Goal: Task Accomplishment & Management: Manage account settings

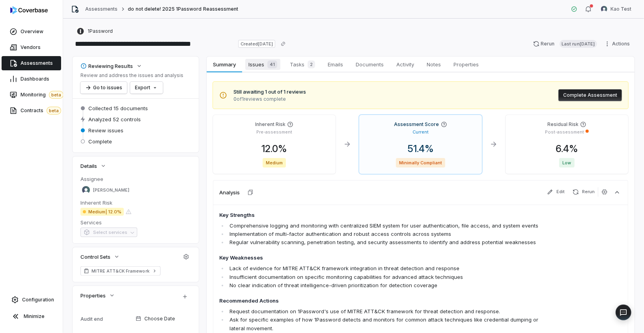
click at [253, 65] on span "Issues 41" at bounding box center [262, 64] width 35 height 11
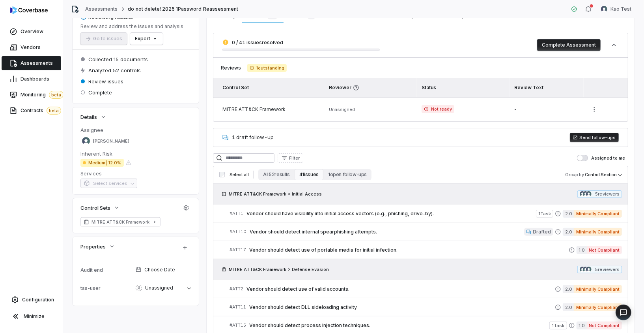
scroll to position [105, 0]
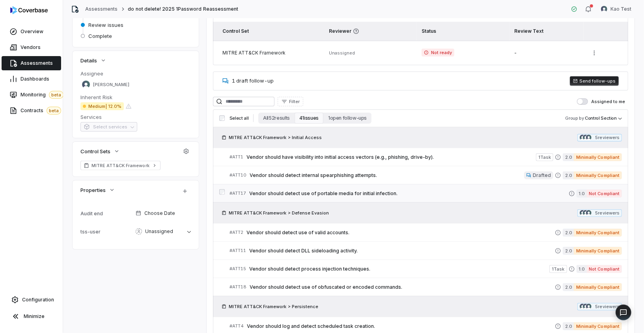
click at [281, 190] on span "Vendor should detect use of portable media for initial infection." at bounding box center [409, 193] width 320 height 6
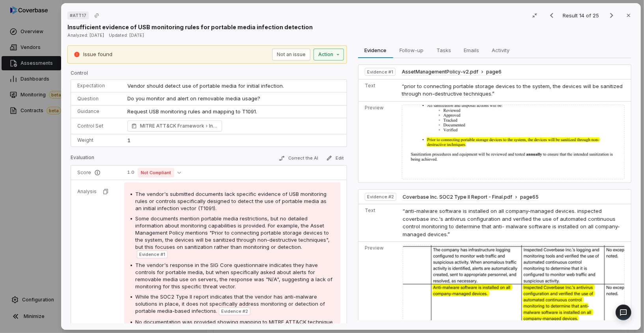
click at [333, 51] on div "# ATT17 Result 14 of 25 Close Insufficient evidence of USB monitoring rules for…" at bounding box center [322, 166] width 644 height 333
click at [324, 54] on div "# ATT17 Result 14 of 25 Close Insufficient evidence of USB monitoring rules for…" at bounding box center [322, 166] width 644 height 333
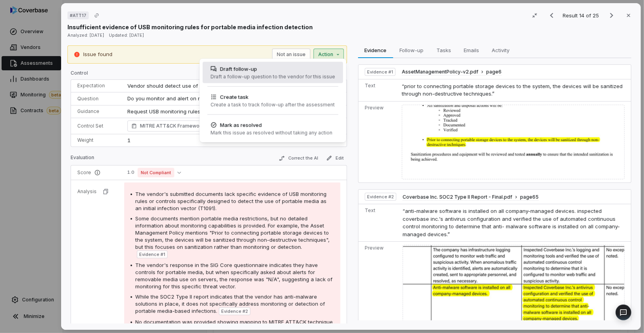
click at [311, 67] on div "Draft follow-up" at bounding box center [273, 69] width 125 height 8
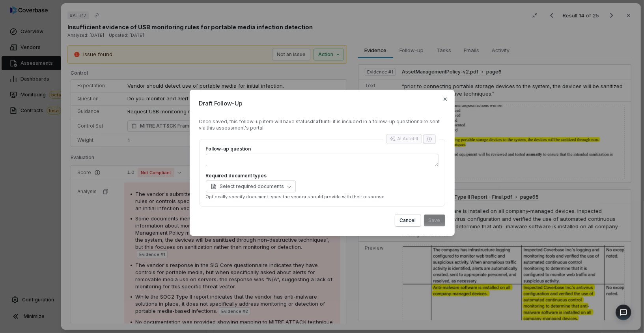
click at [304, 211] on form "Once saved, this follow-up item will have status draft until it is included in …" at bounding box center [322, 172] width 246 height 108
click at [408, 138] on div "AI Autofill" at bounding box center [404, 138] width 29 height 6
type textarea "*"
type textarea "****"
type textarea "*"
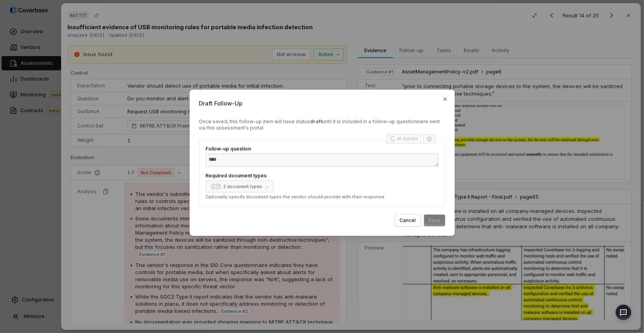
type textarea "**********"
type textarea "*"
type textarea "**********"
type textarea "*"
type textarea "**********"
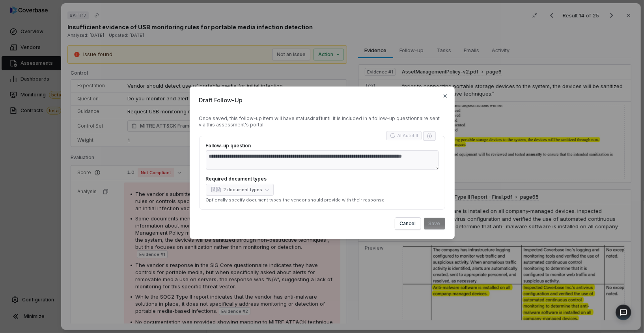
type textarea "*"
type textarea "**********"
type textarea "*"
type textarea "**********"
type textarea "*"
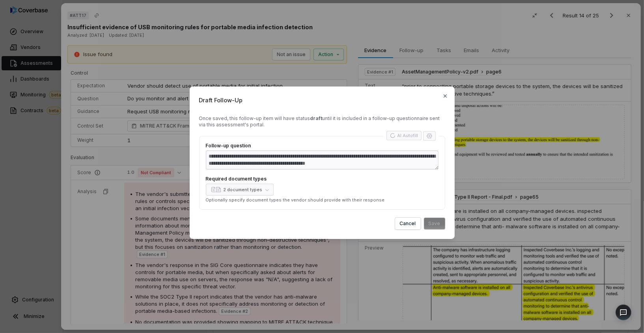
type textarea "**********"
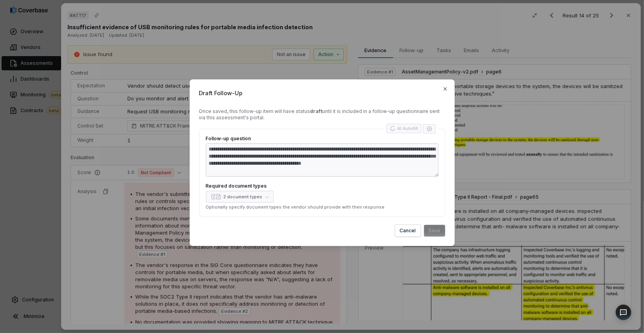
type textarea "*"
type textarea "**********"
type textarea "*"
type textarea "**********"
type textarea "*"
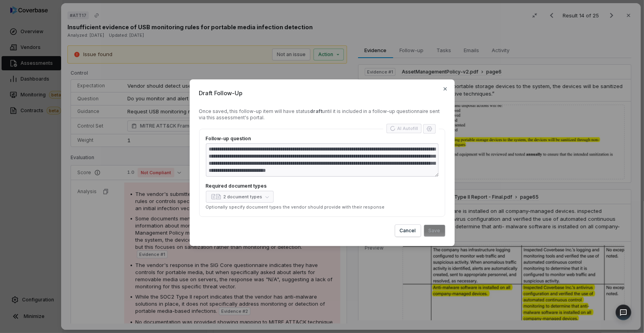
type textarea "**********"
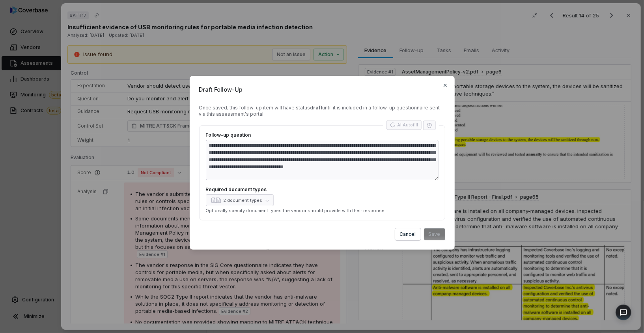
type textarea "*"
type textarea "**********"
type textarea "*"
type textarea "**********"
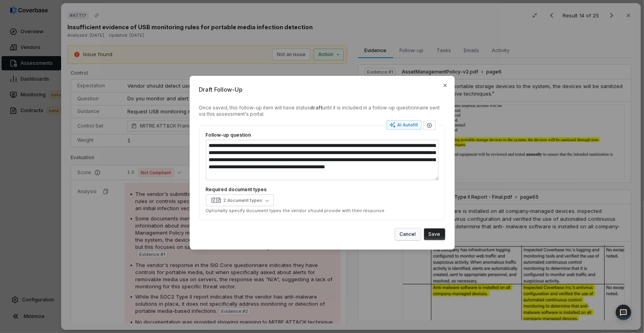
click at [403, 237] on button "Cancel" at bounding box center [408, 234] width 26 height 12
type textarea "*"
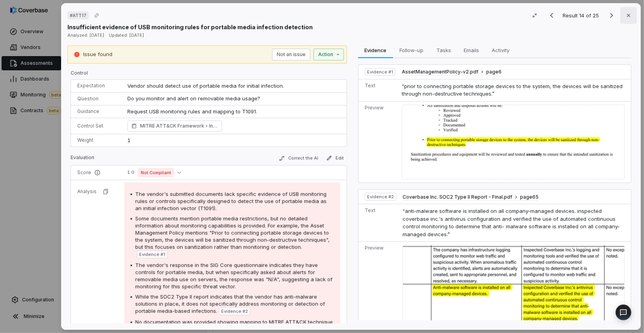
click at [628, 17] on icon "button" at bounding box center [629, 15] width 6 height 6
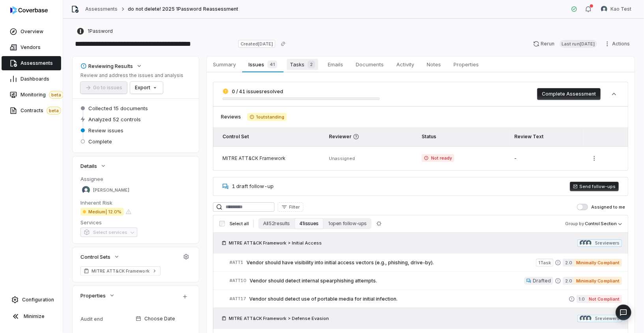
click at [301, 64] on span "Tasks 2" at bounding box center [303, 64] width 32 height 11
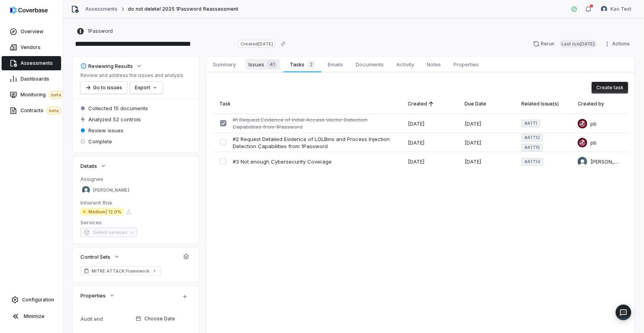
click at [272, 65] on span "41" at bounding box center [272, 64] width 10 height 8
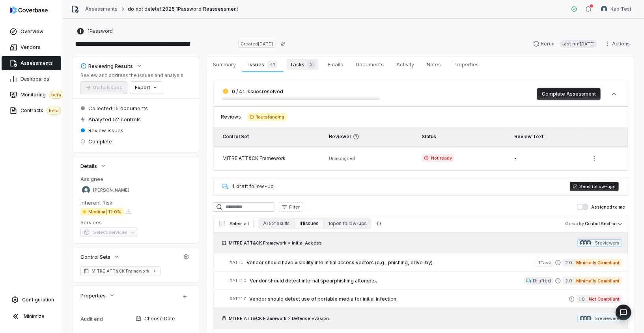
click at [304, 65] on span "Tasks 2" at bounding box center [303, 64] width 32 height 11
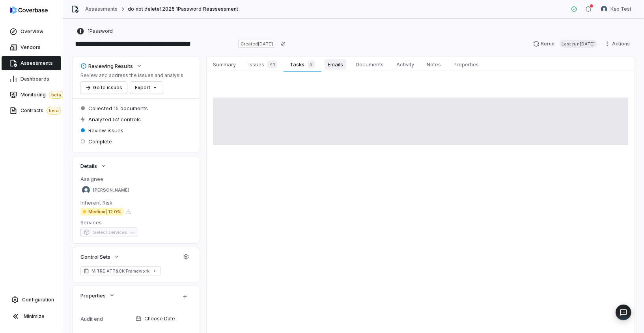
click at [337, 67] on span "Emails" at bounding box center [336, 64] width 22 height 10
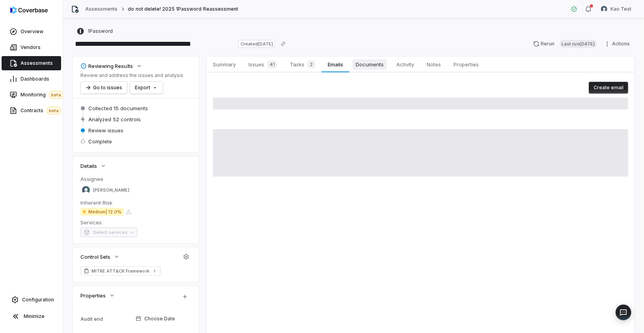
click at [368, 66] on span "Documents" at bounding box center [370, 64] width 34 height 10
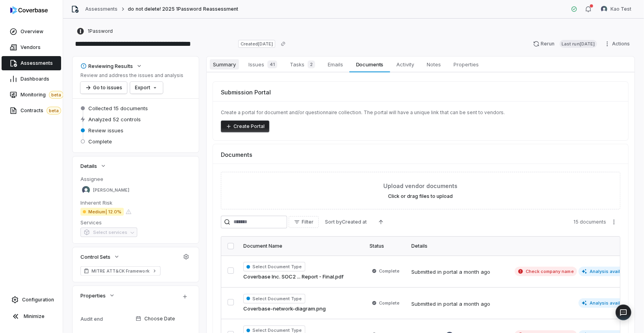
click at [235, 67] on span "Summary" at bounding box center [224, 64] width 29 height 10
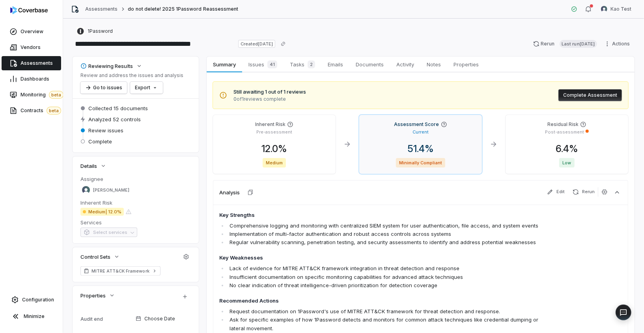
click at [375, 135] on div "Assessment Score Current 51.4 % Minimally Compliant" at bounding box center [420, 144] width 123 height 59
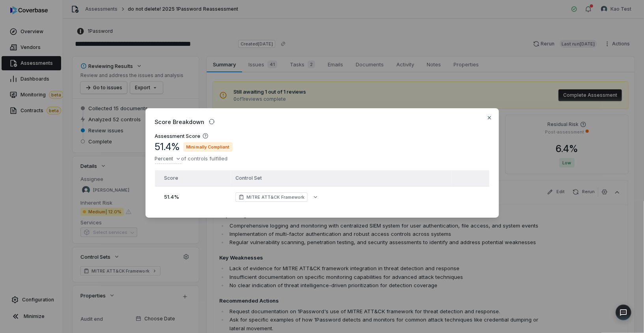
click at [485, 117] on div "Score Breakdown Assessment Score 51.4 % Minimally Compliant Percent of controls…" at bounding box center [322, 162] width 353 height 109
click at [490, 116] on icon "button" at bounding box center [489, 117] width 6 height 6
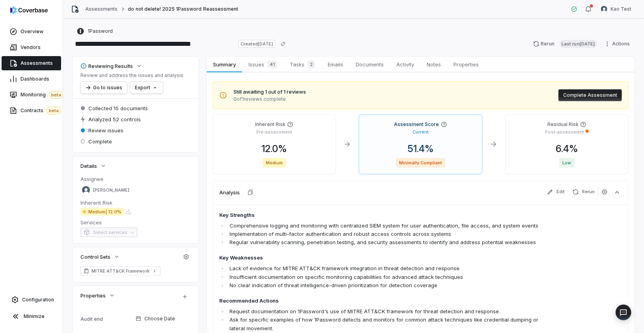
click at [310, 129] on div "Pre-assessment" at bounding box center [274, 130] width 110 height 7
click at [290, 148] on span "12.0 %" at bounding box center [274, 148] width 38 height 11
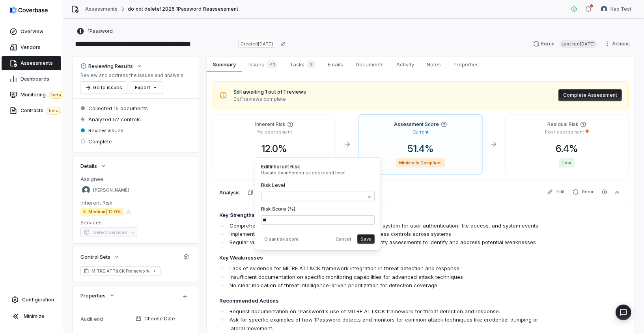
click at [324, 138] on div "Inherent Risk Pre-assessment 12.0 % Medium" at bounding box center [274, 144] width 123 height 59
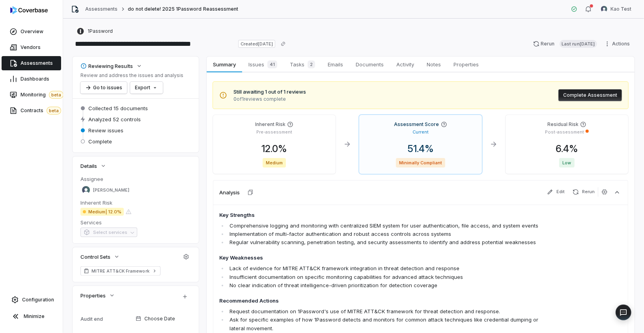
click at [533, 125] on div "Residual Risk" at bounding box center [567, 124] width 110 height 6
click at [582, 91] on button "Complete Assessment" at bounding box center [591, 95] width 64 height 12
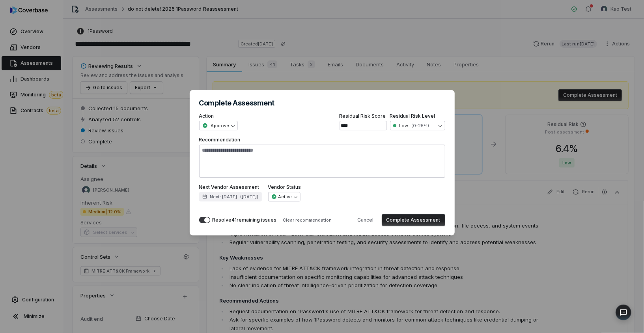
type textarea "*"
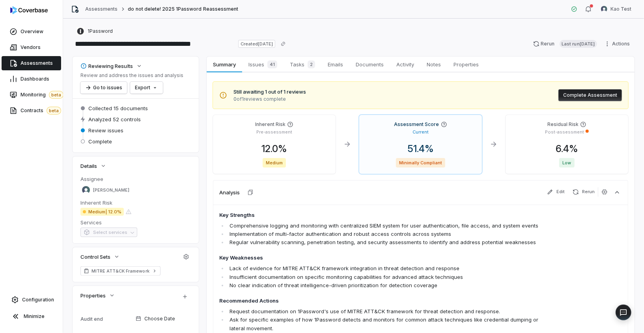
scroll to position [100, 0]
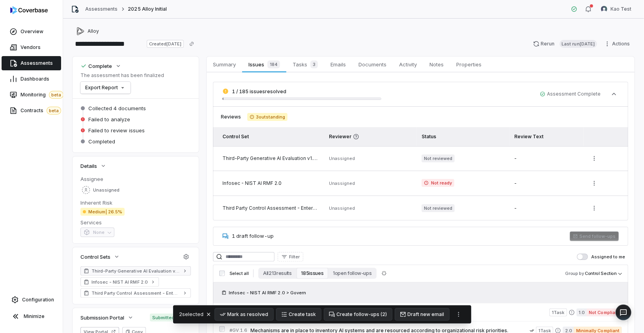
scroll to position [134, 0]
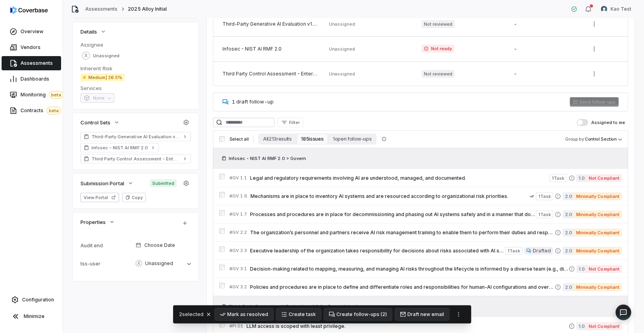
click at [66, 159] on div "**********" at bounding box center [353, 176] width 581 height 314
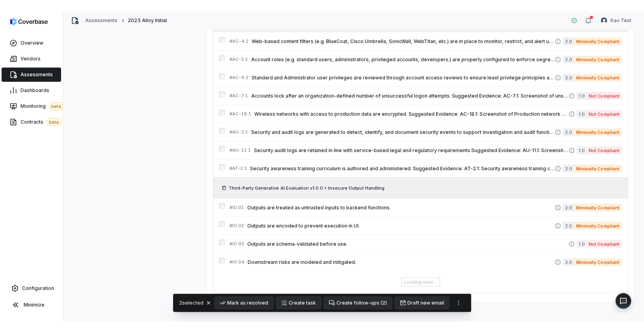
scroll to position [0, 0]
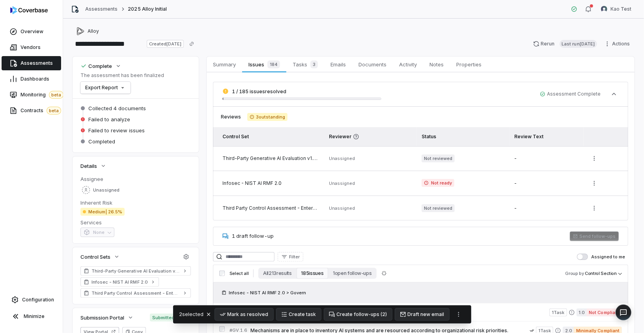
click at [275, 117] on span "3 outstanding" at bounding box center [267, 117] width 40 height 8
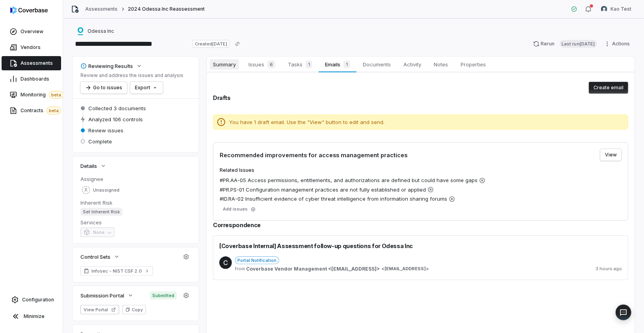
click at [222, 61] on span "Summary" at bounding box center [224, 64] width 29 height 10
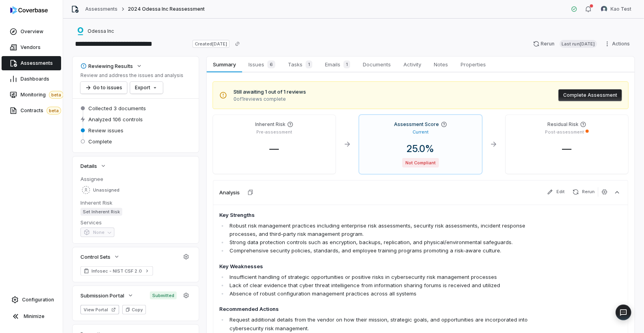
click at [42, 62] on span "Assessments" at bounding box center [37, 63] width 32 height 6
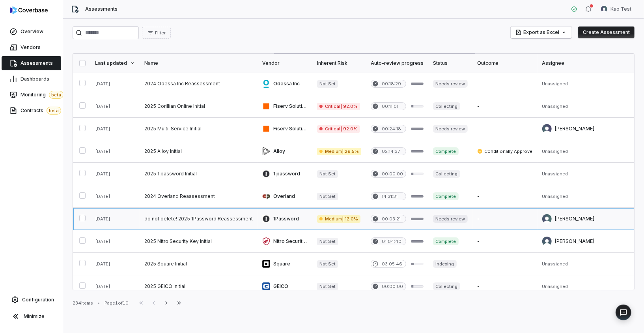
click at [166, 219] on link at bounding box center [199, 219] width 118 height 22
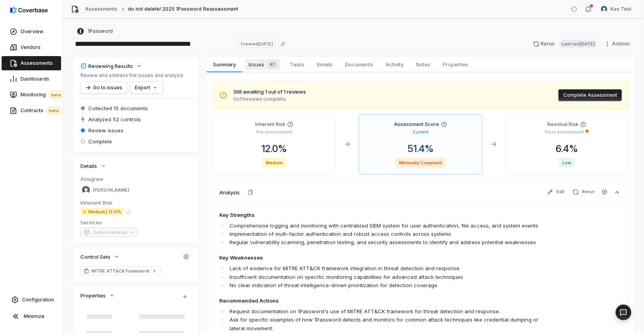
click at [266, 62] on div "41" at bounding box center [270, 64] width 13 height 8
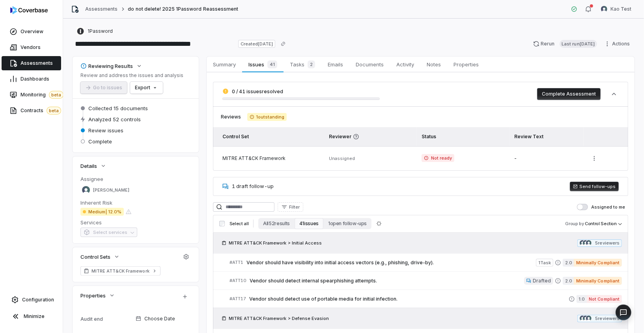
click at [554, 97] on button "Complete Assessment" at bounding box center [569, 94] width 64 height 12
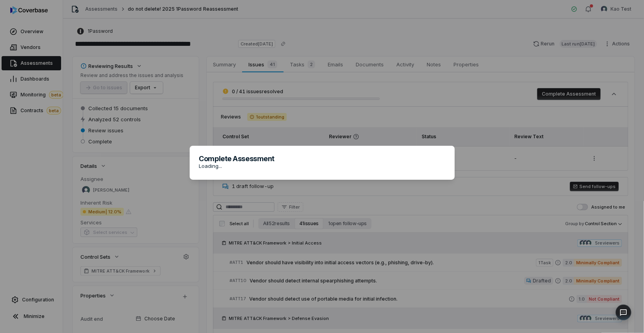
type textarea "*"
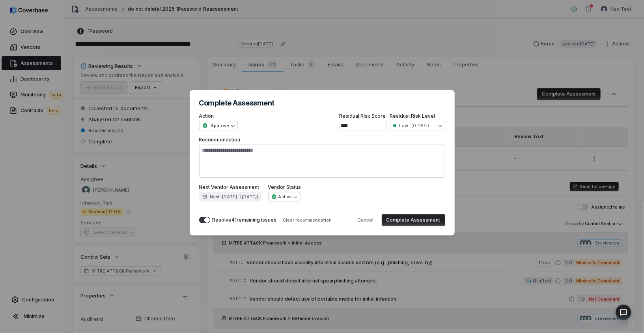
type textarea "*"
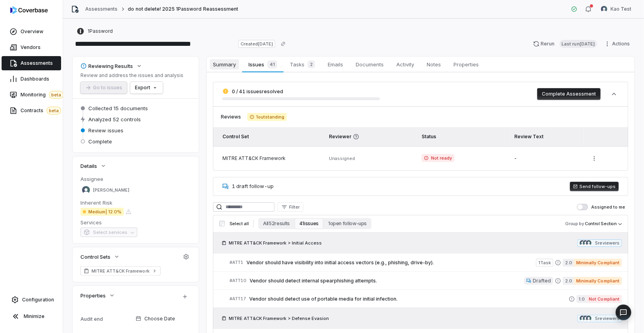
click at [230, 64] on span "Summary" at bounding box center [224, 64] width 29 height 10
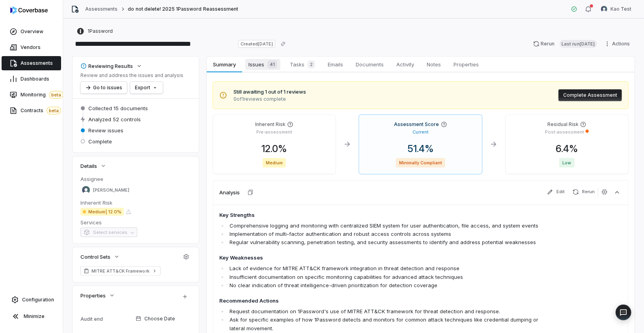
click at [261, 70] on link "Issues 41 Issues 41" at bounding box center [262, 64] width 41 height 16
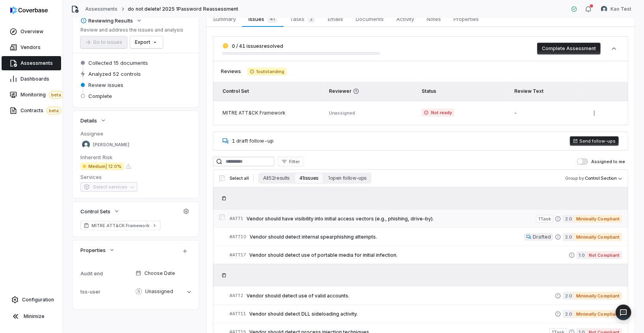
scroll to position [54, 0]
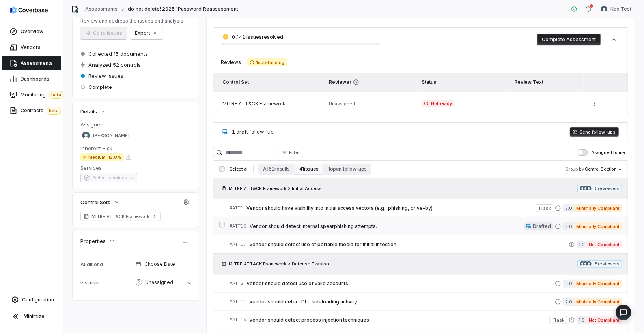
click at [304, 228] on div "# ATT10 Vendor should detect internal spearphishing attempts." at bounding box center [377, 226] width 295 height 8
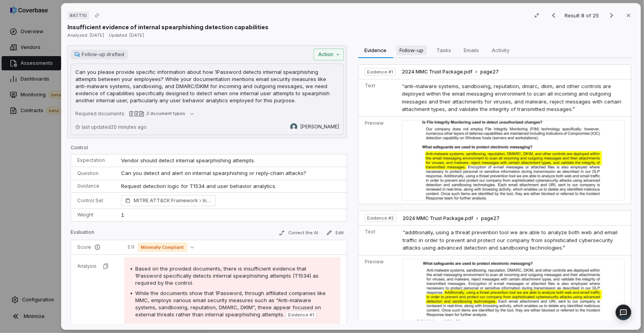
click at [418, 49] on span "Follow-up" at bounding box center [412, 50] width 30 height 10
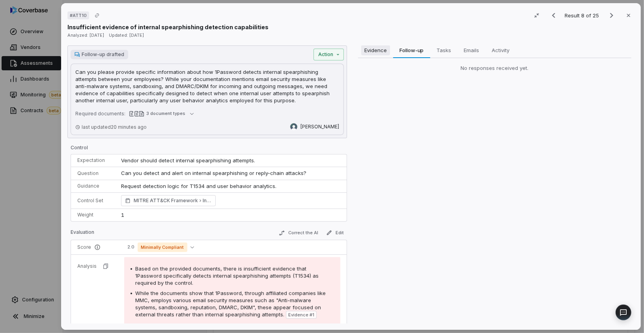
click at [378, 54] on span "Evidence" at bounding box center [375, 50] width 29 height 10
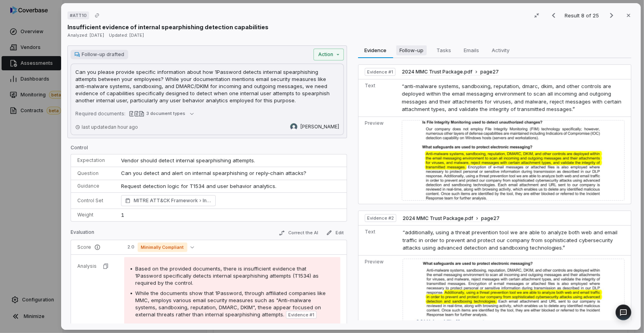
click at [418, 54] on span "Follow-up" at bounding box center [412, 50] width 30 height 10
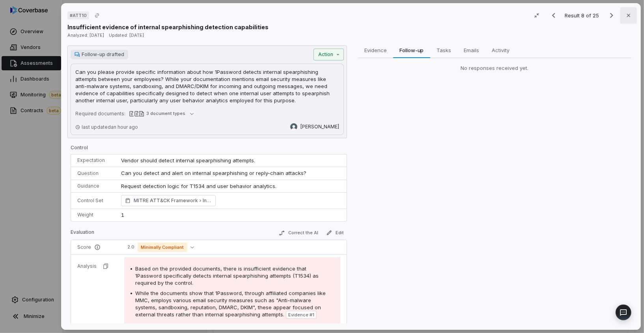
click at [629, 14] on icon "button" at bounding box center [629, 15] width 6 height 6
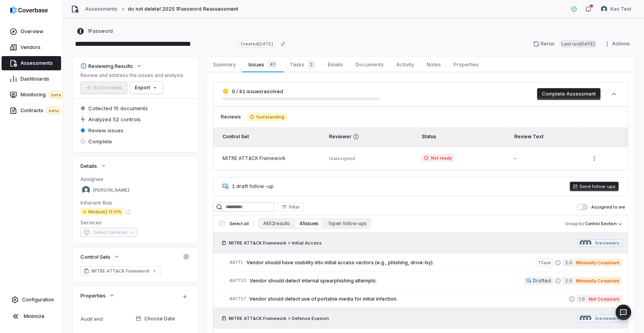
click at [588, 186] on button "Send follow-ups" at bounding box center [594, 185] width 49 height 9
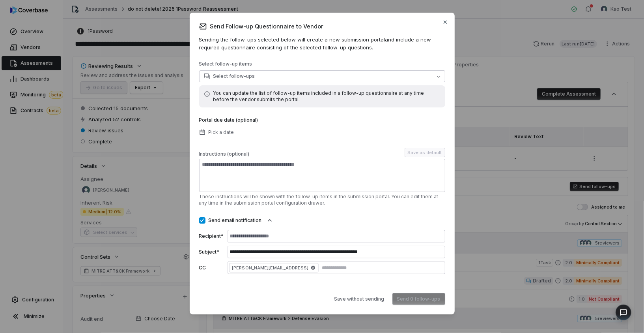
scroll to position [1, 0]
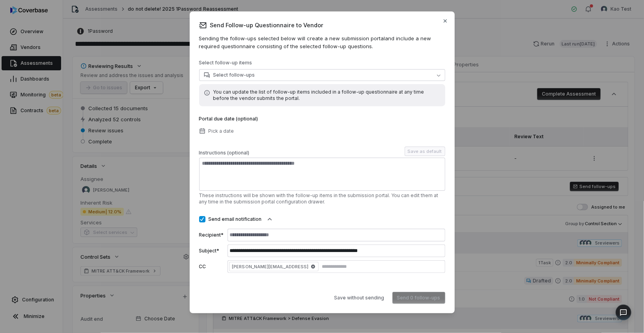
click at [449, 17] on div "**********" at bounding box center [322, 161] width 265 height 301
click at [447, 18] on icon "button" at bounding box center [445, 21] width 6 height 6
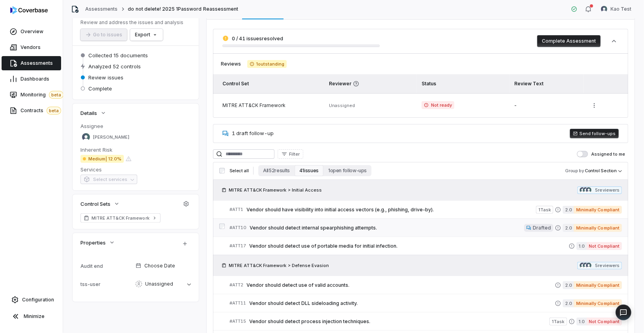
scroll to position [54, 0]
click at [367, 218] on link "# ATT10 Vendor should detect internal spearphishing attempts. Drafted 2.0 Minim…" at bounding box center [426, 227] width 393 height 18
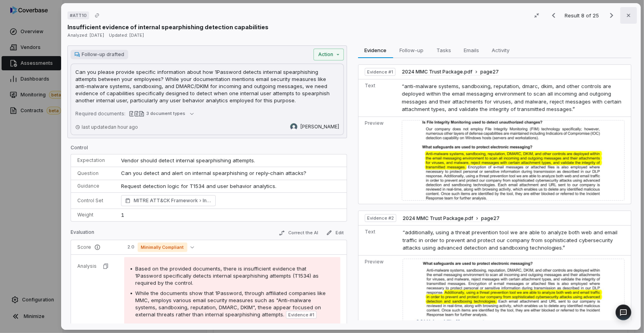
click at [630, 19] on button "Close" at bounding box center [629, 15] width 17 height 17
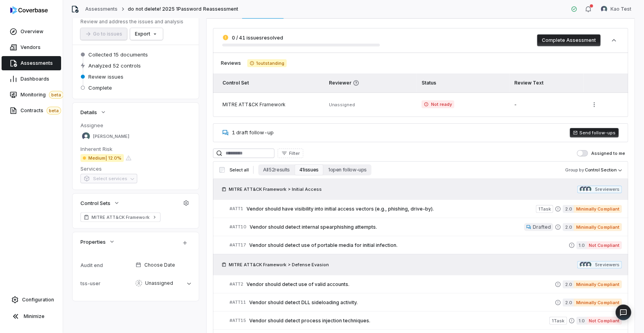
click at [594, 131] on button "Send follow-ups" at bounding box center [594, 132] width 49 height 9
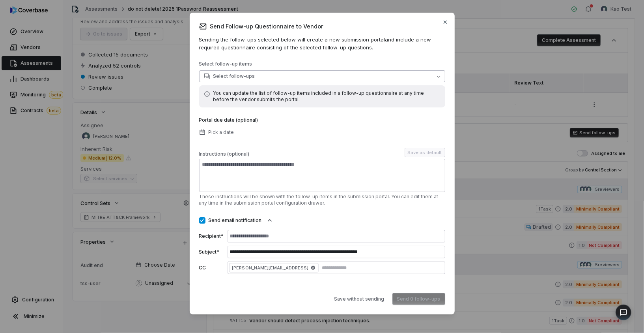
click at [341, 78] on button "Select follow-ups" at bounding box center [322, 76] width 246 height 12
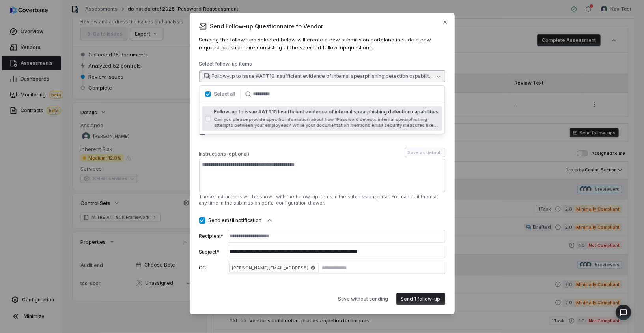
click at [408, 136] on div "Portal due date (optional) Pick a date" at bounding box center [322, 127] width 246 height 21
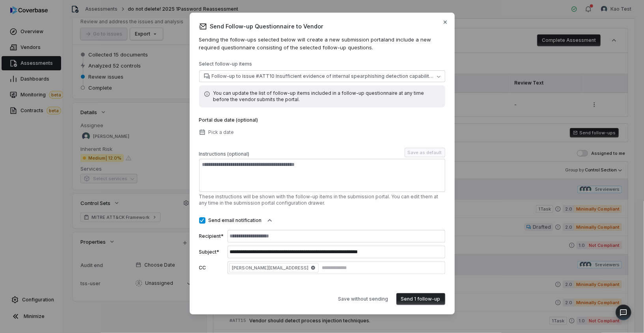
click at [357, 145] on div "**********" at bounding box center [322, 167] width 246 height 213
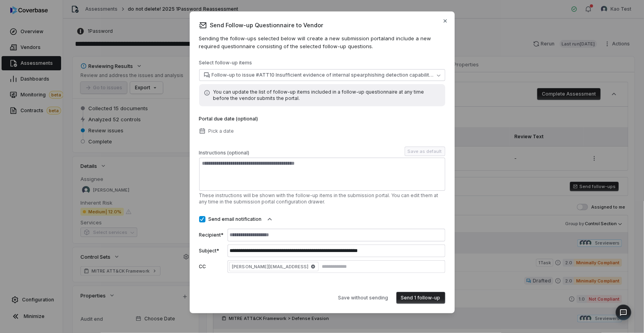
scroll to position [1, 0]
